Goal: Task Accomplishment & Management: Use online tool/utility

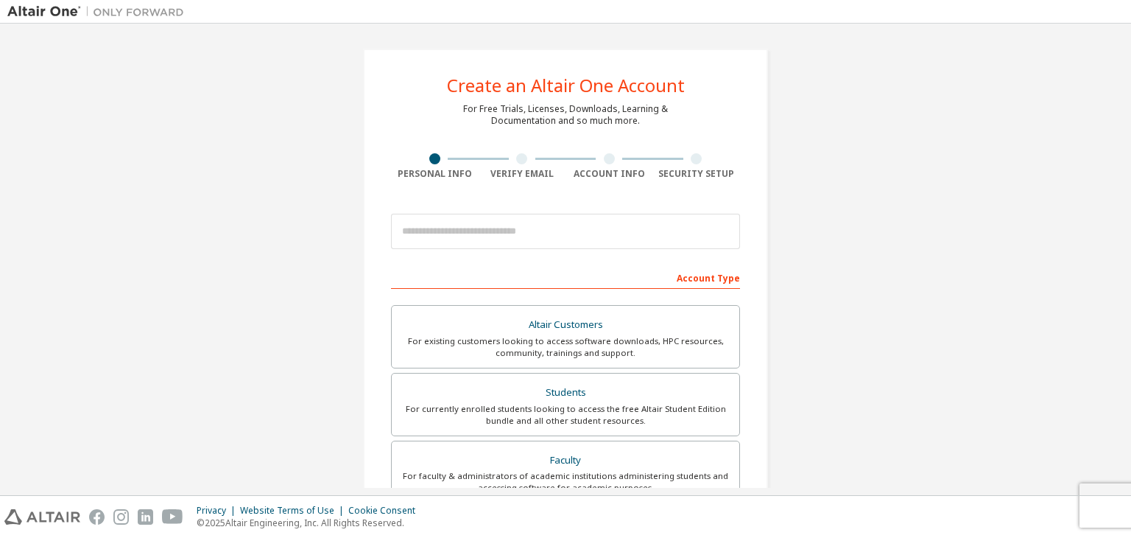
scroll to position [74, 0]
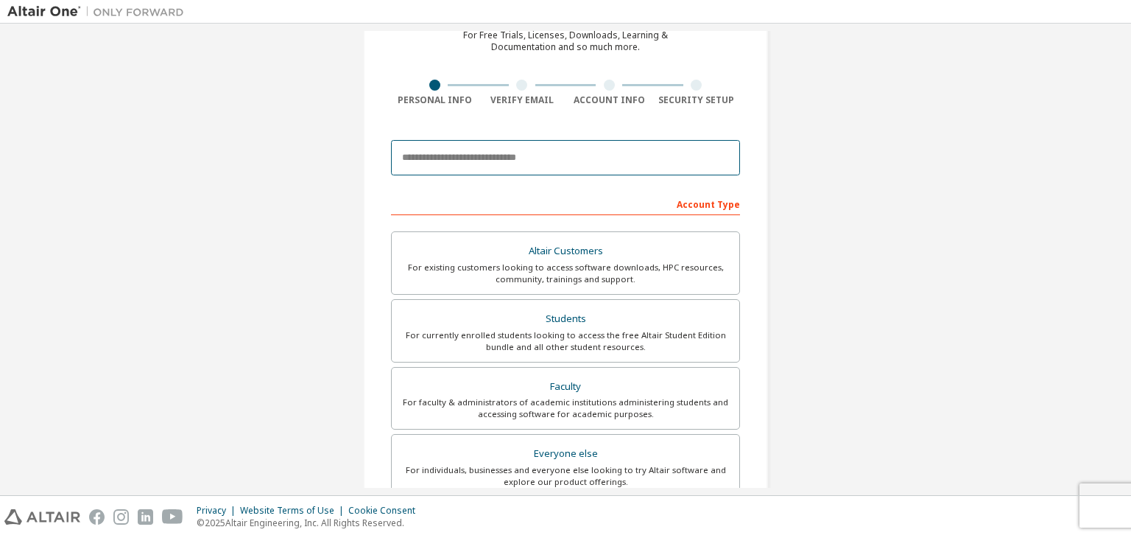
click at [567, 161] on input "email" at bounding box center [565, 157] width 349 height 35
type input "**********"
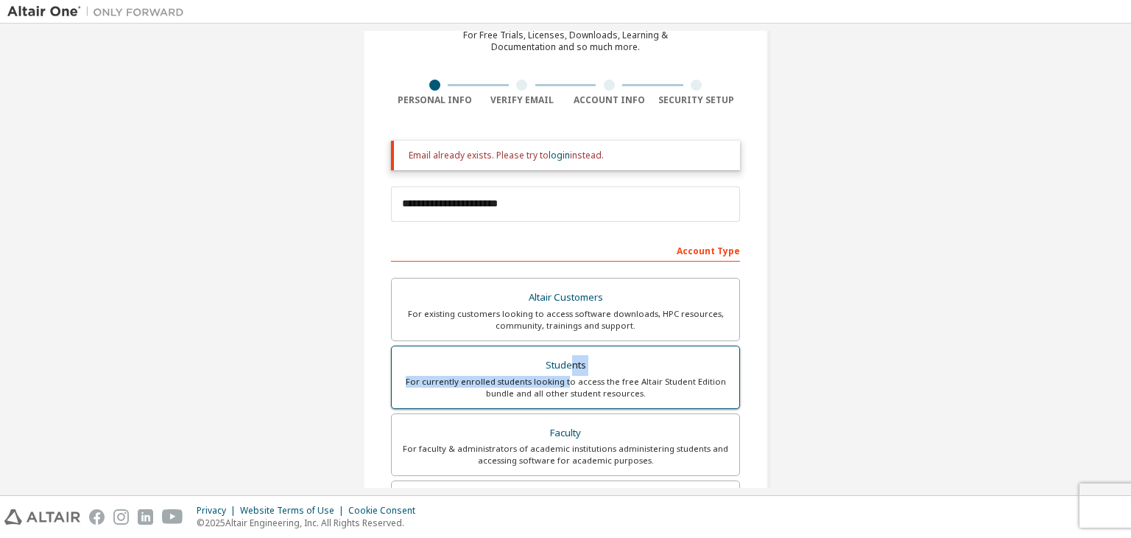
click at [566, 375] on label "Students For currently enrolled students looking to access the free Altair Stud…" at bounding box center [565, 376] width 349 height 63
click at [564, 359] on div "Students" at bounding box center [566, 365] width 330 height 21
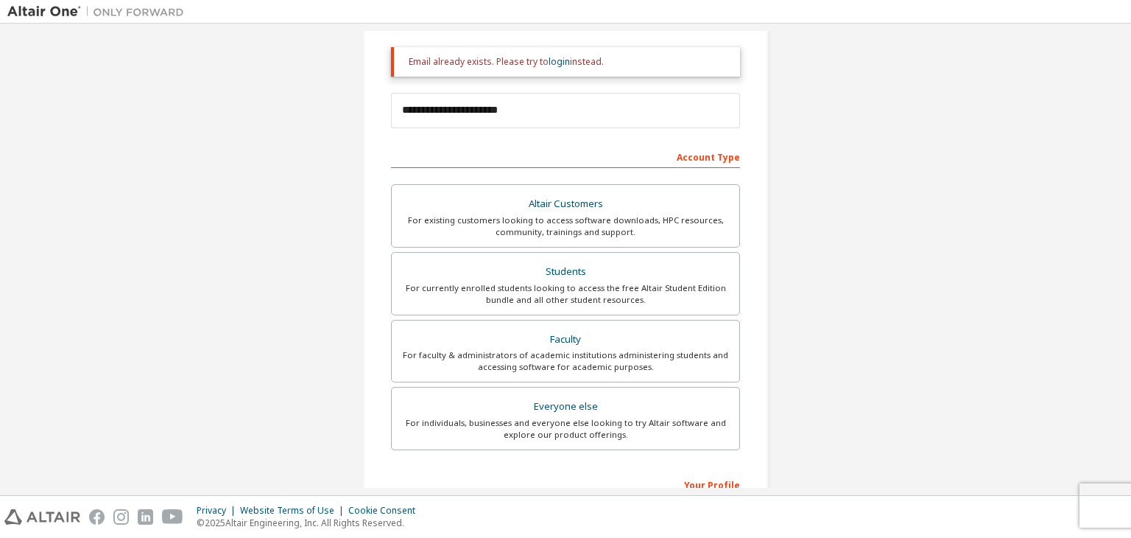
scroll to position [73, 0]
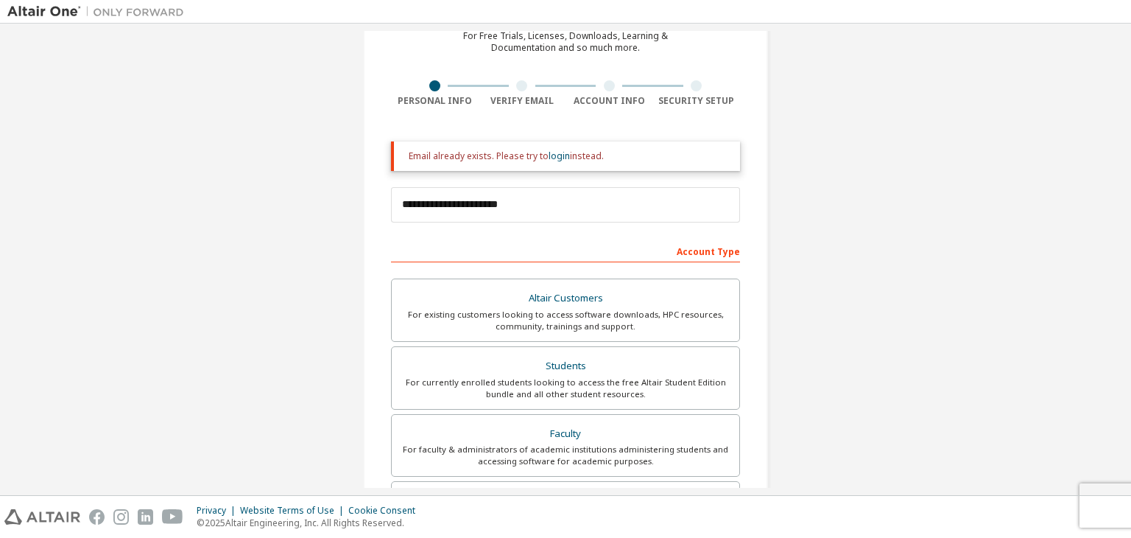
click at [554, 163] on div "Email already exists. Please try to login instead." at bounding box center [565, 155] width 349 height 29
click at [549, 153] on link "login" at bounding box center [559, 155] width 21 height 13
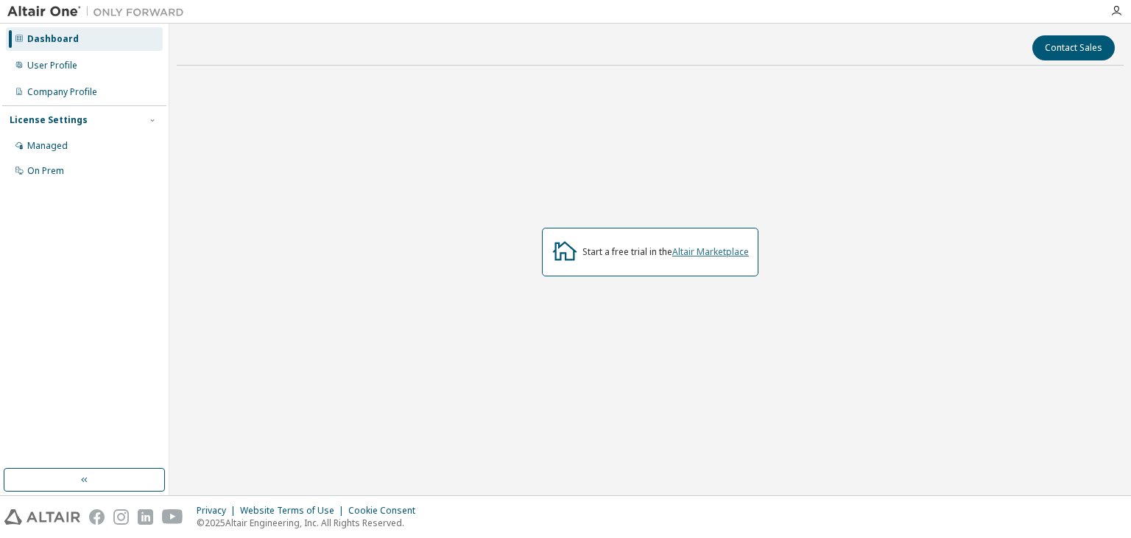
click at [700, 255] on link "Altair Marketplace" at bounding box center [710, 251] width 77 height 13
click at [71, 149] on div "Managed" at bounding box center [84, 146] width 157 height 24
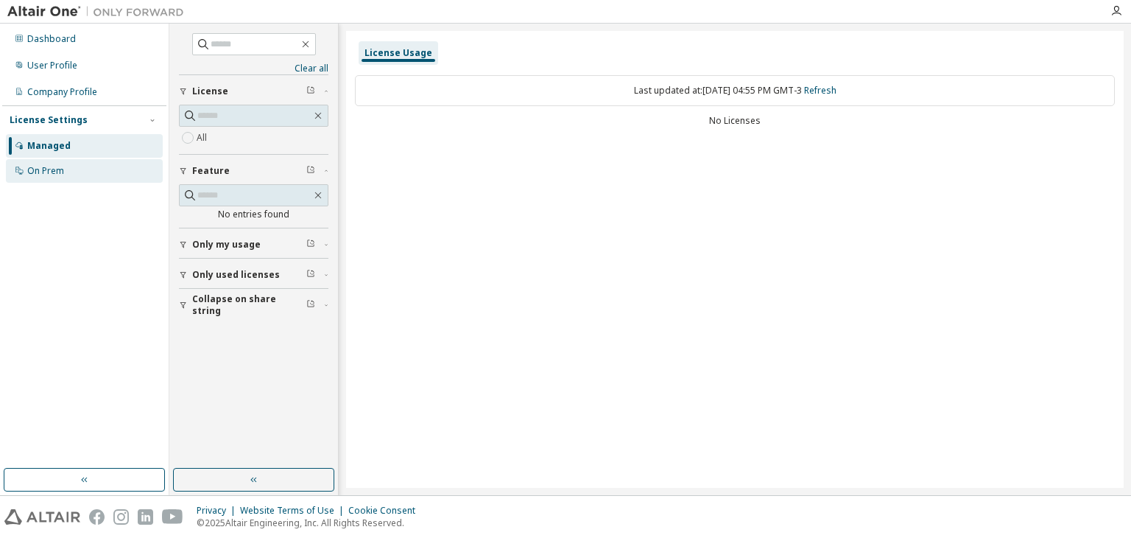
click at [49, 172] on div "On Prem" at bounding box center [45, 171] width 37 height 12
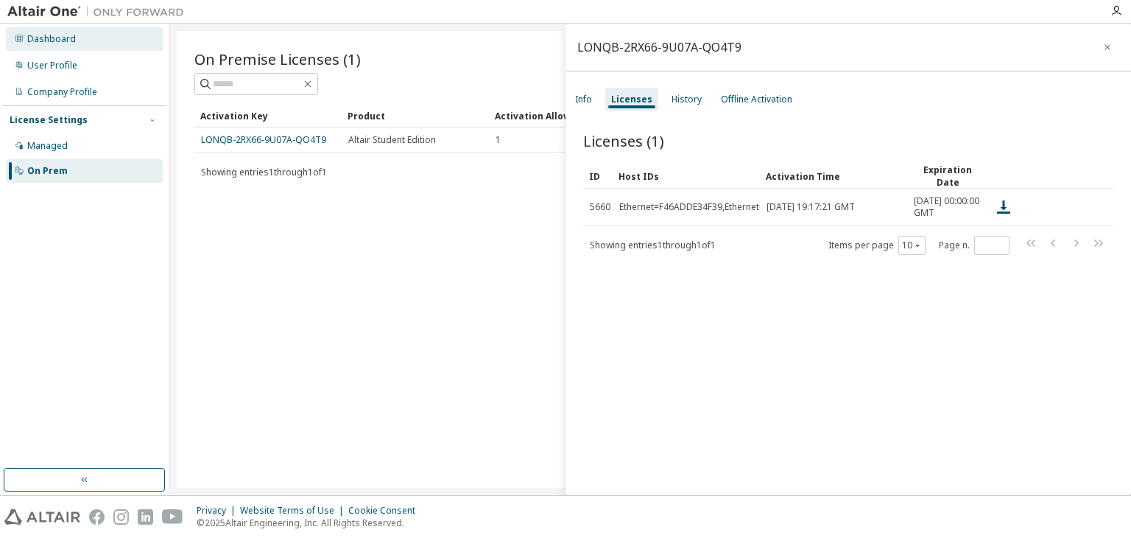
click at [53, 41] on div "Dashboard" at bounding box center [51, 39] width 49 height 12
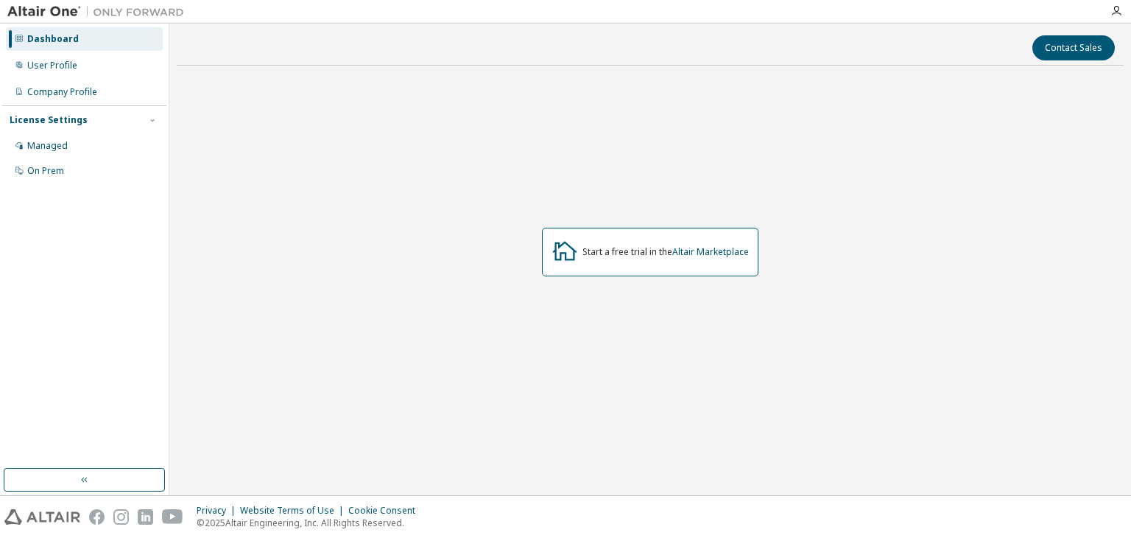
click at [21, 7] on img at bounding box center [99, 11] width 184 height 15
click at [38, 10] on img at bounding box center [99, 11] width 184 height 15
click at [141, 7] on img at bounding box center [99, 11] width 184 height 15
click at [42, 510] on img at bounding box center [42, 516] width 76 height 15
click at [58, 153] on div "Managed" at bounding box center [84, 146] width 157 height 24
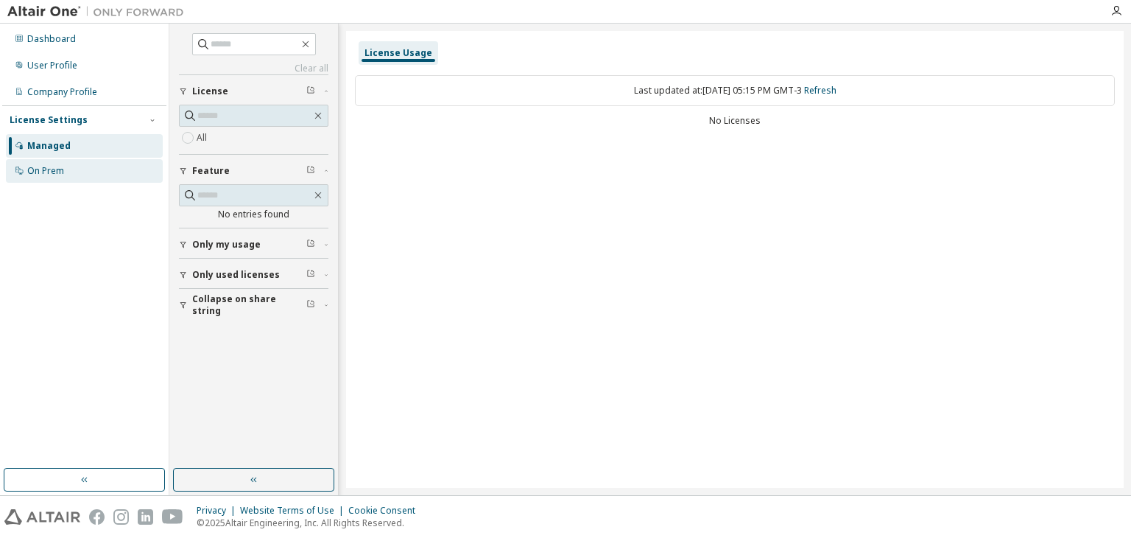
click at [30, 172] on div "On Prem" at bounding box center [45, 171] width 37 height 12
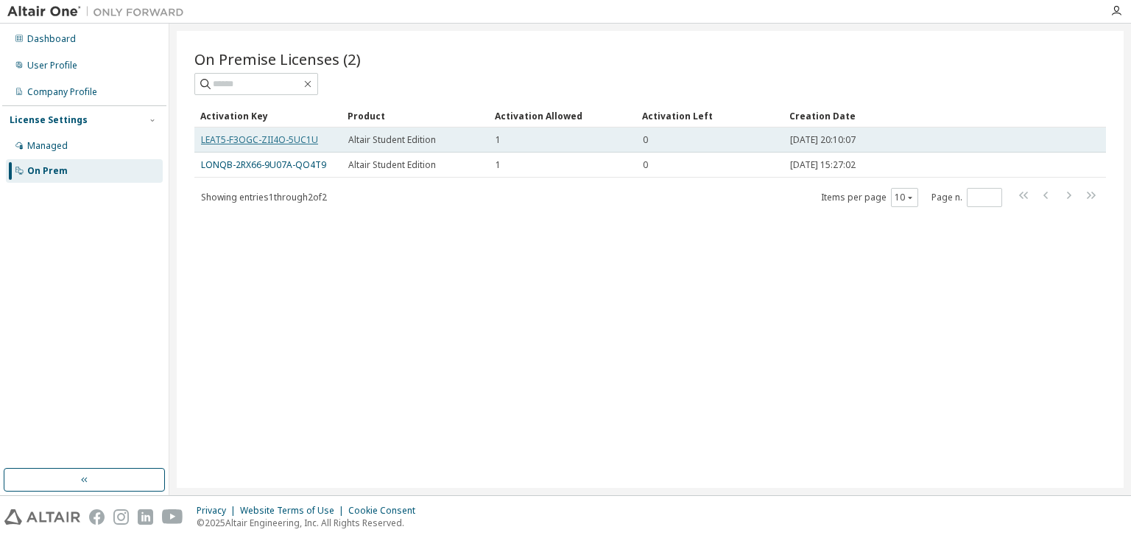
click at [283, 139] on link "LEAT5-F3OGC-ZII4O-5UC1U" at bounding box center [259, 139] width 117 height 13
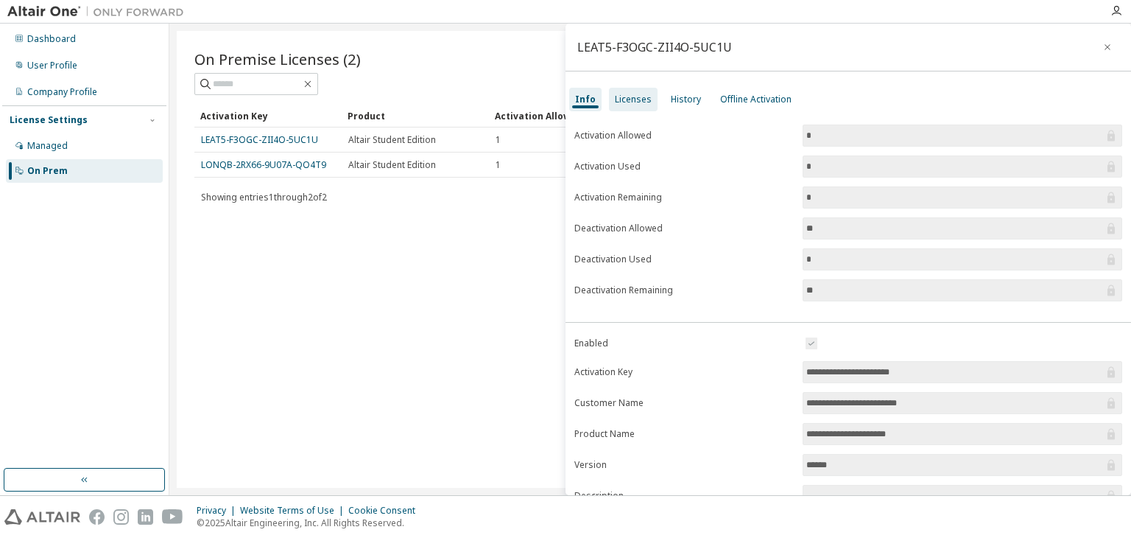
click at [633, 105] on div "Licenses" at bounding box center [633, 100] width 37 height 12
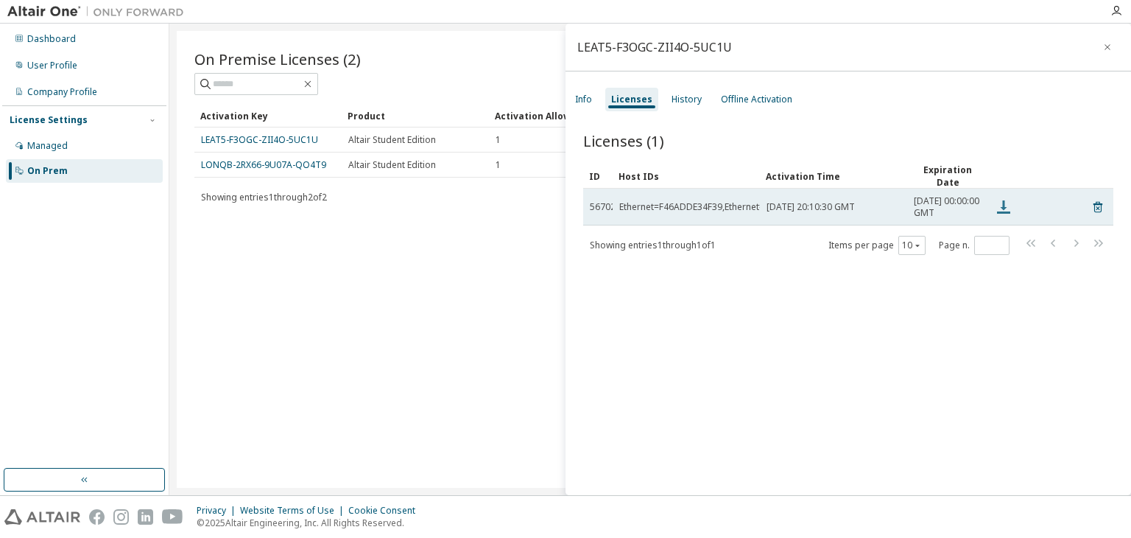
click at [1004, 212] on icon at bounding box center [1003, 206] width 13 height 13
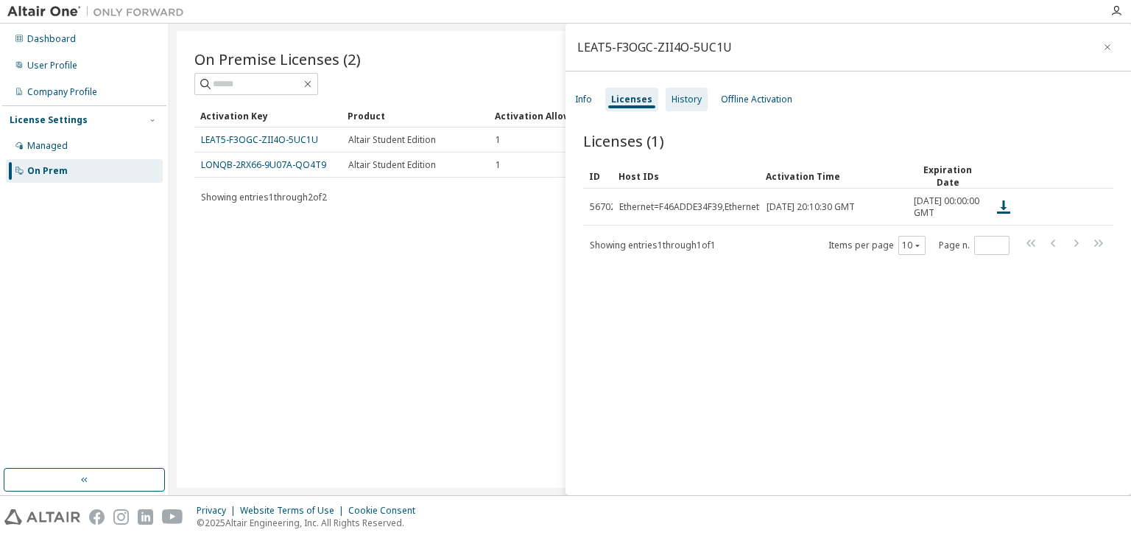
click at [677, 96] on div "History" at bounding box center [687, 100] width 30 height 12
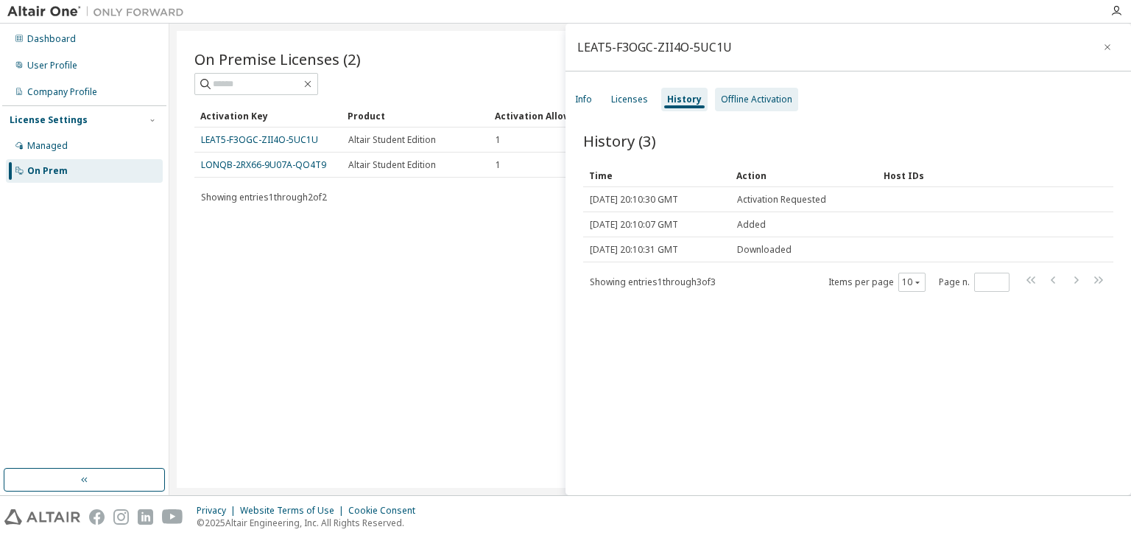
click at [751, 98] on div "Offline Activation" at bounding box center [756, 100] width 71 height 12
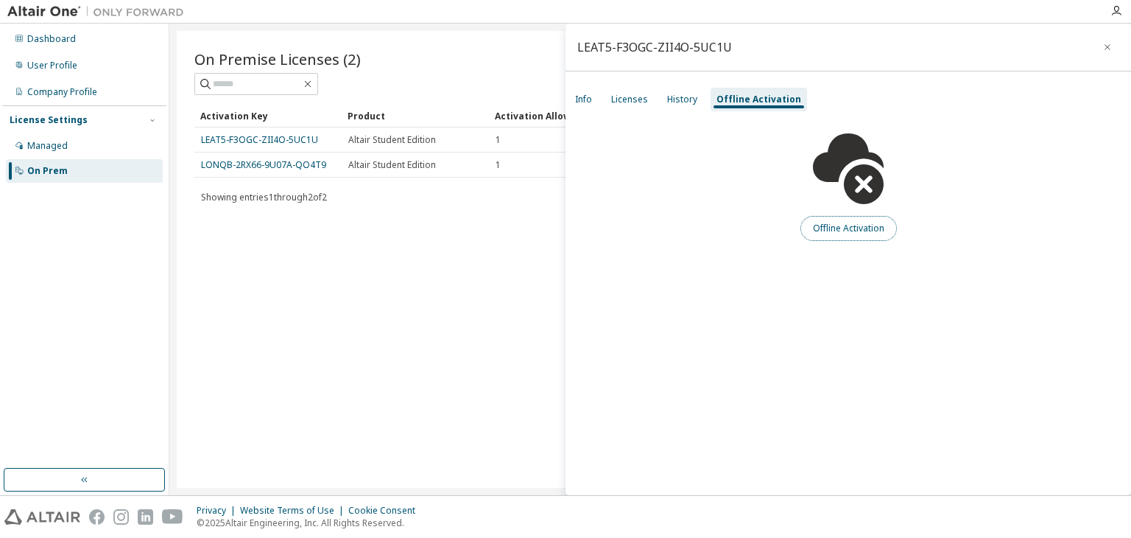
click at [853, 230] on button "Offline Activation" at bounding box center [848, 228] width 96 height 25
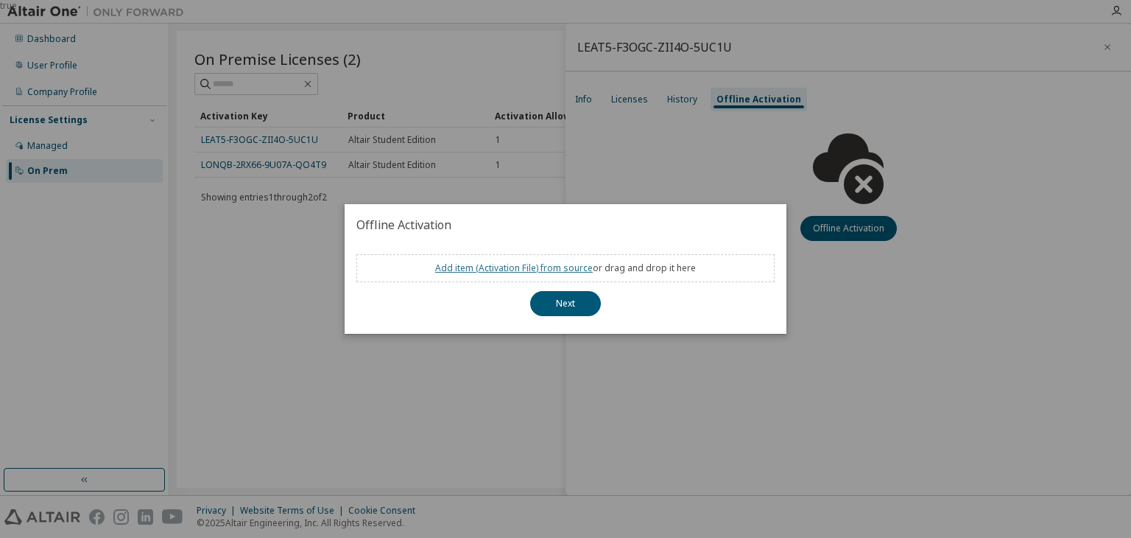
click at [542, 267] on link "Add item ( Activation File ) from source" at bounding box center [514, 267] width 158 height 13
click at [582, 304] on button "Next" at bounding box center [565, 303] width 71 height 25
click at [990, 381] on div "true" at bounding box center [565, 269] width 1131 height 538
